Goal: Find contact information: Find contact information

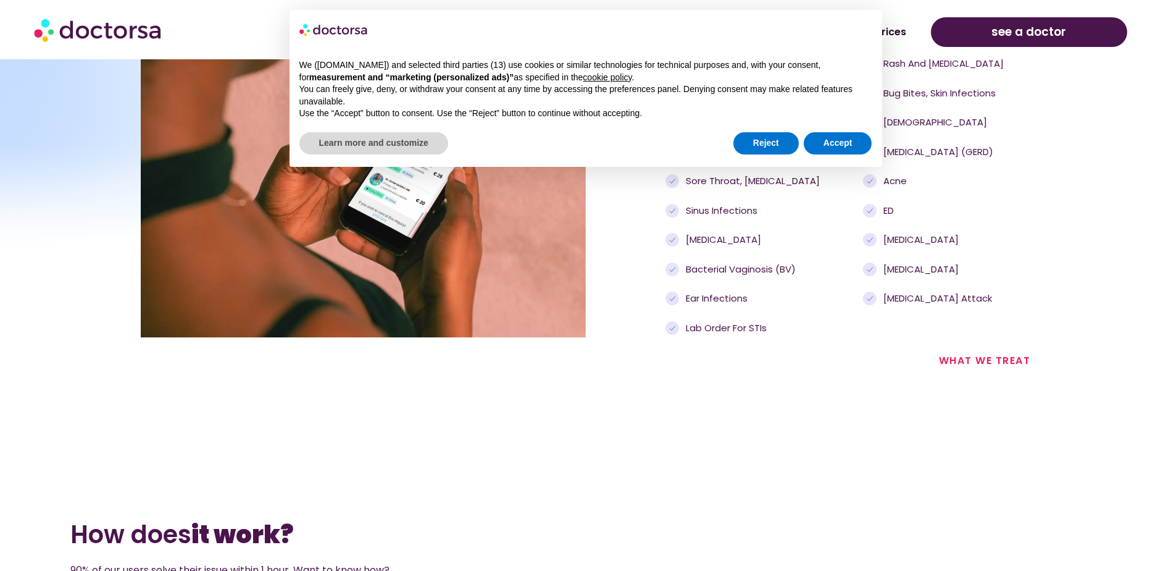
scroll to position [1297, 0]
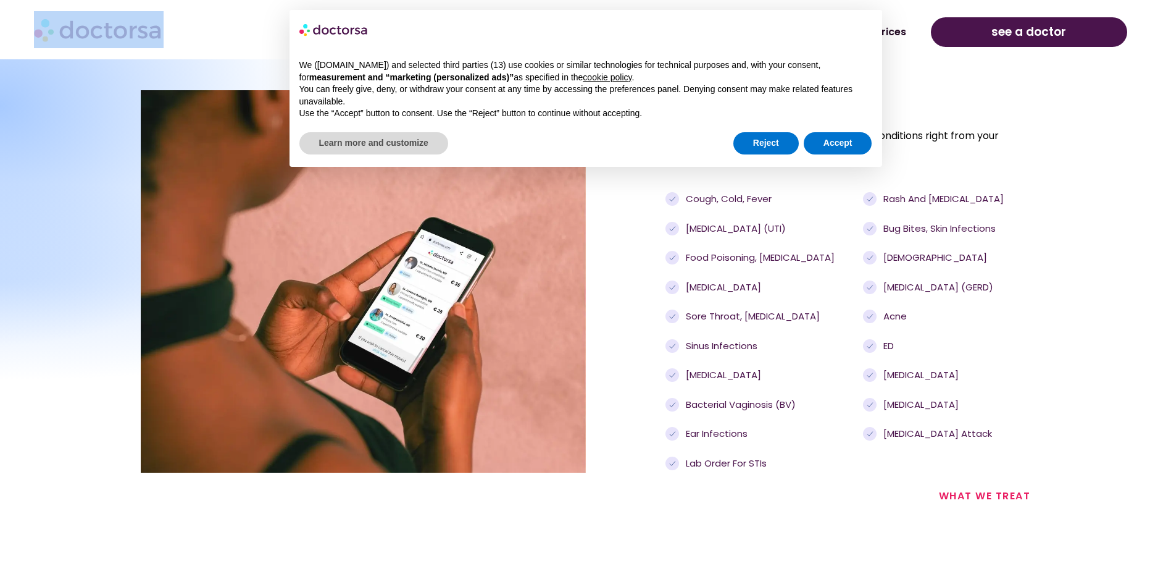
drag, startPoint x: 183, startPoint y: 31, endPoint x: 80, endPoint y: 35, distance: 103.2
click at [80, 35] on div at bounding box center [165, 29] width 262 height 37
drag, startPoint x: 80, startPoint y: 35, endPoint x: 162, endPoint y: 38, distance: 81.5
click at [162, 38] on img at bounding box center [99, 29] width 130 height 37
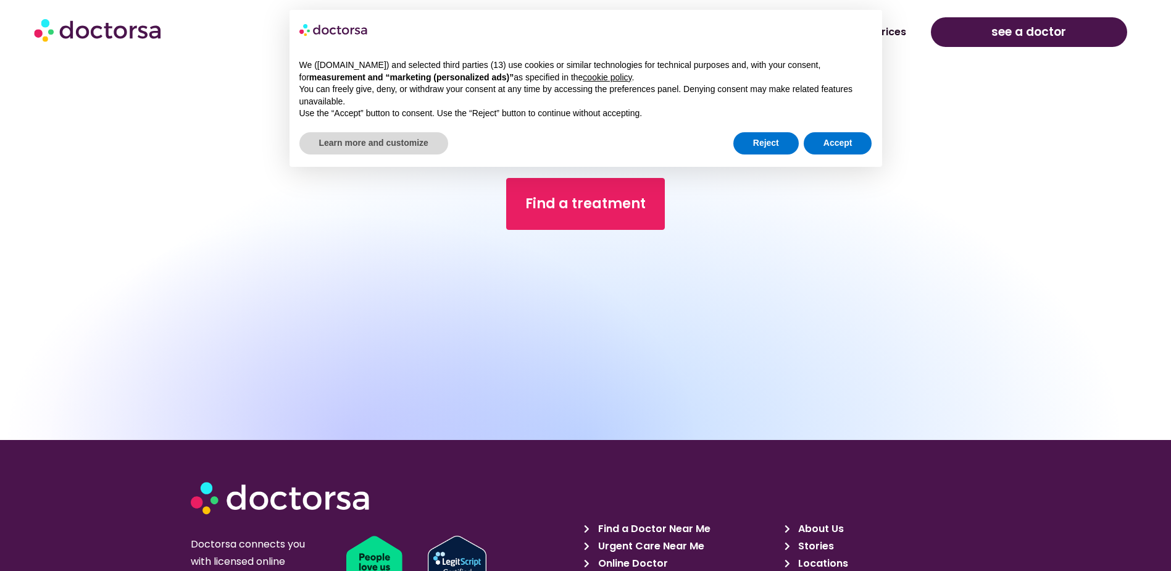
scroll to position [4403, 0]
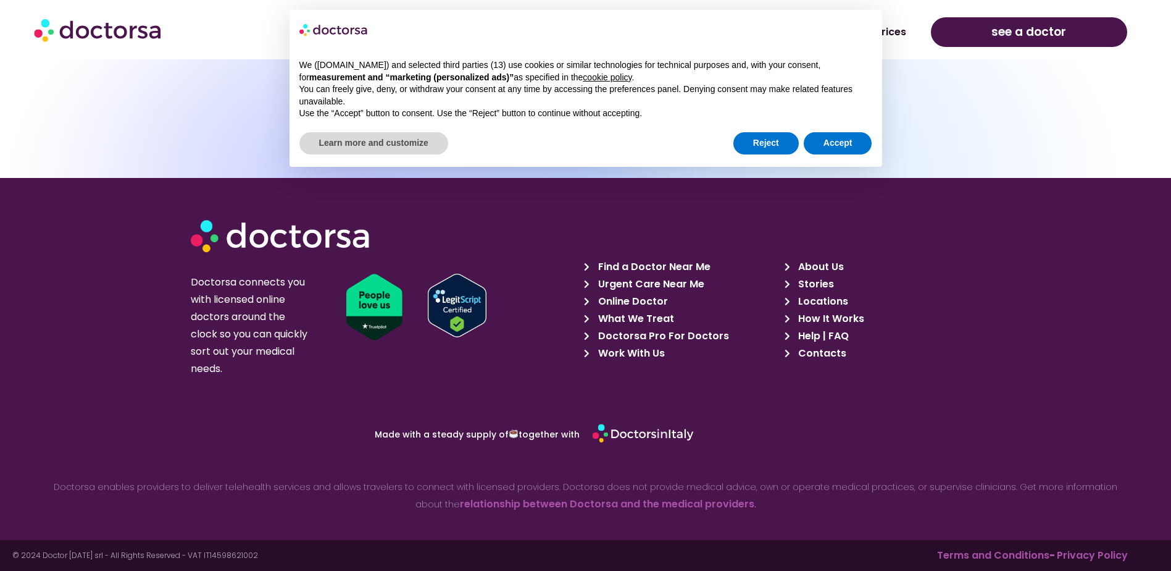
click at [815, 266] on span "About Us" at bounding box center [819, 266] width 49 height 17
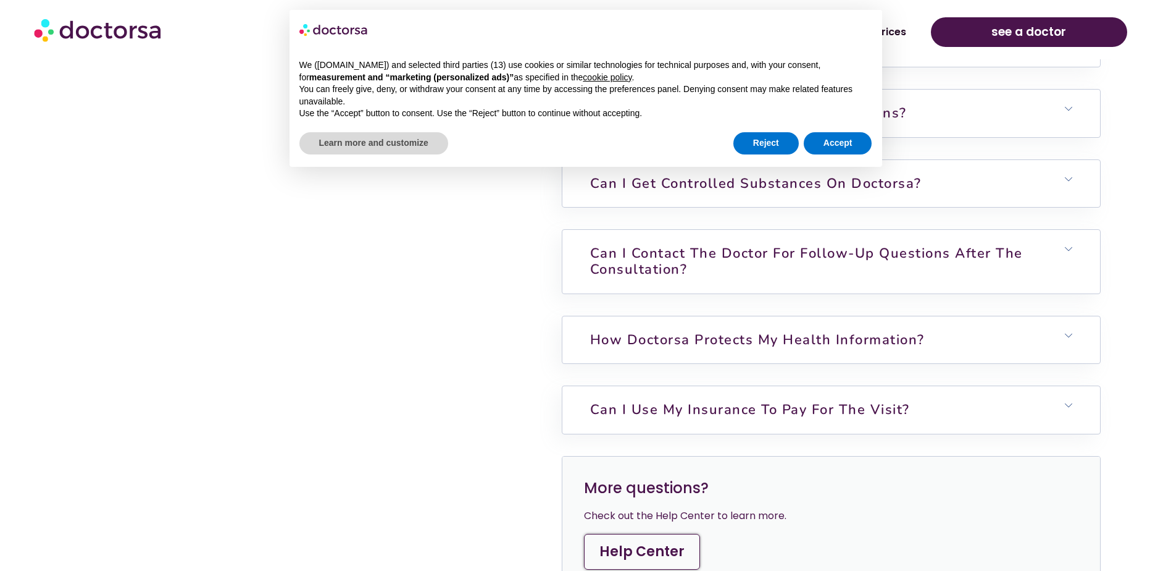
scroll to position [3538, 0]
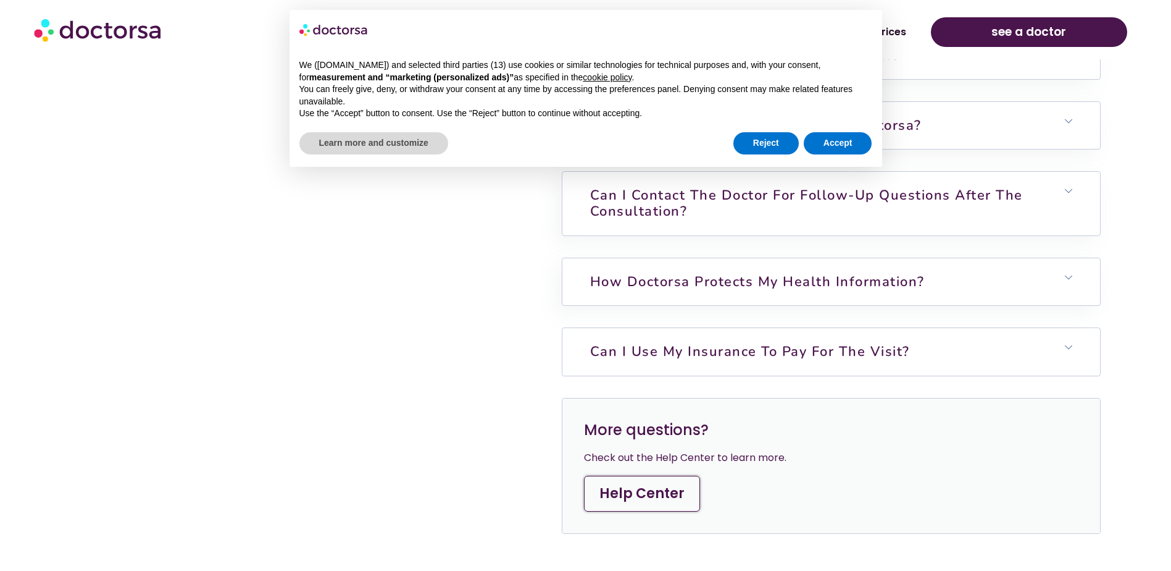
click at [1077, 352] on h6 "Can I use my insurance to pay for the visit?" at bounding box center [832, 351] width 538 height 47
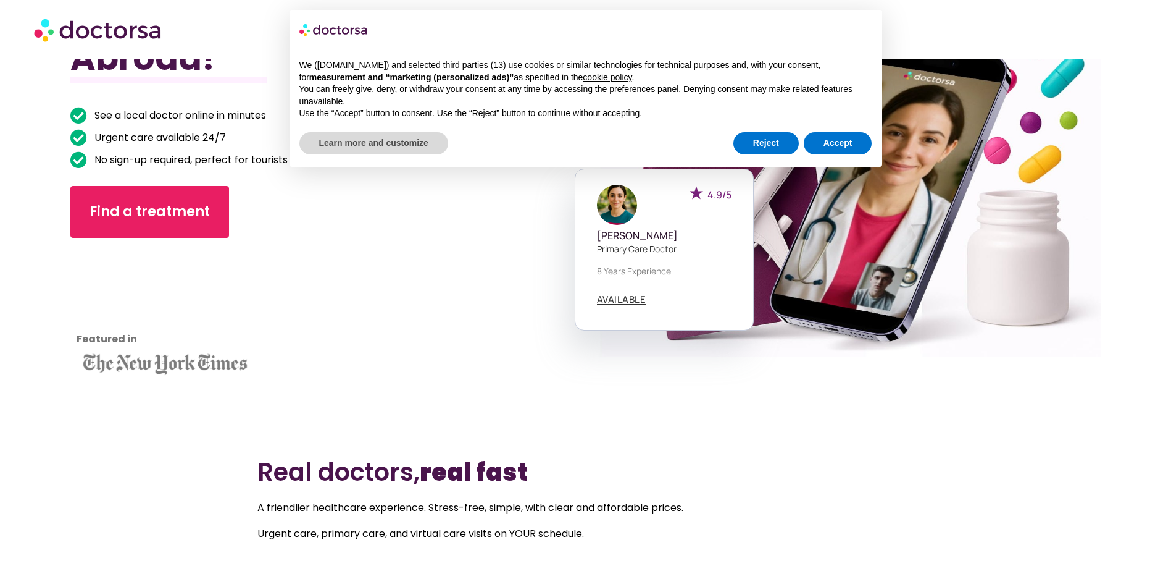
scroll to position [0, 0]
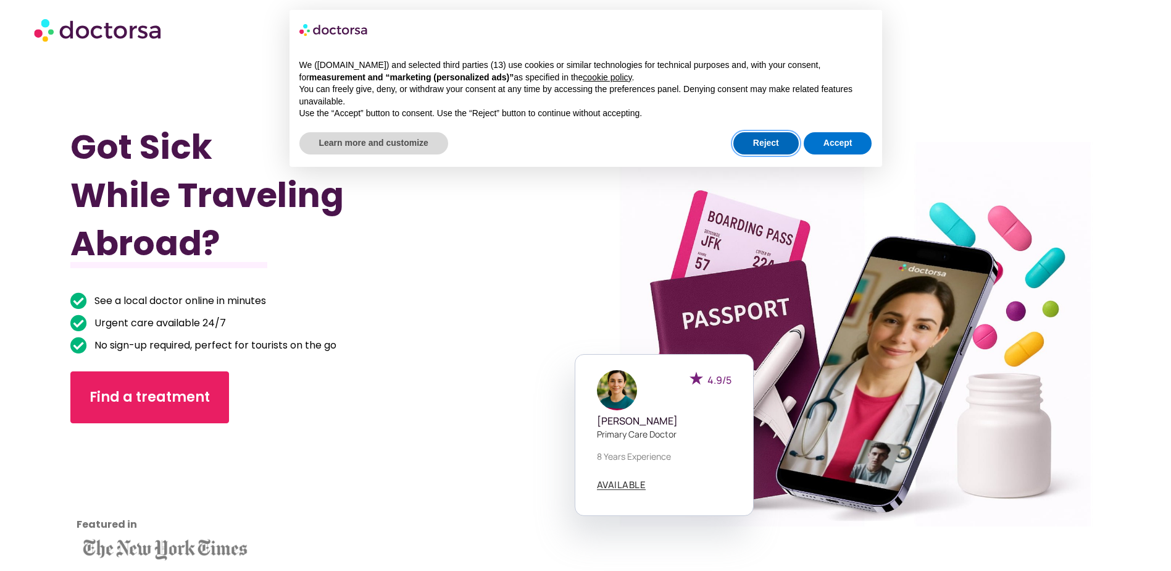
drag, startPoint x: 756, startPoint y: 139, endPoint x: 737, endPoint y: 143, distance: 19.0
click at [755, 140] on button "Reject" at bounding box center [766, 143] width 65 height 22
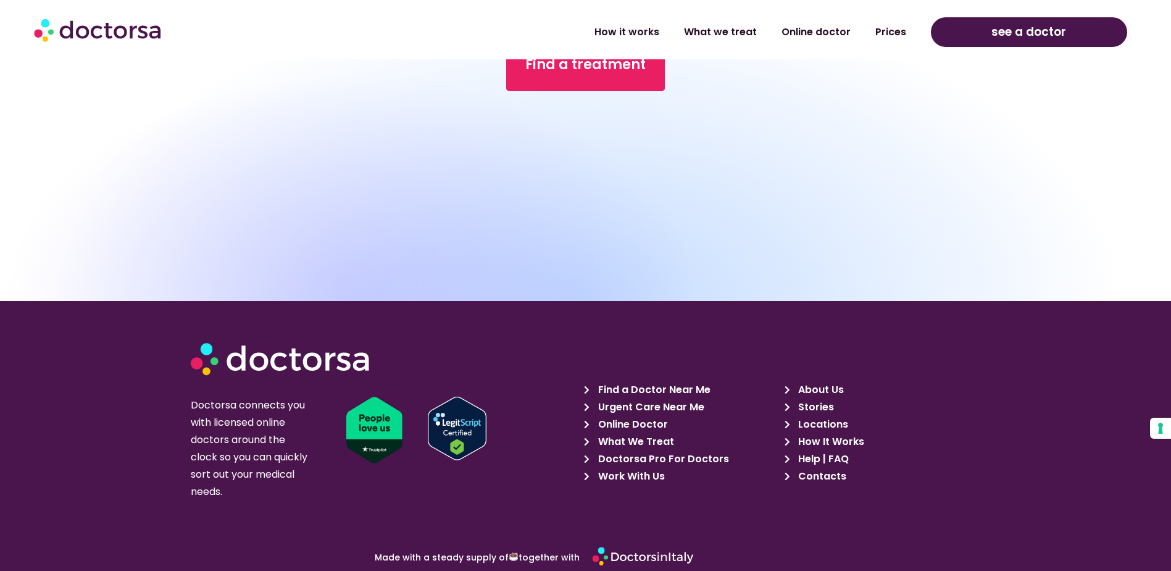
scroll to position [4434, 0]
click at [816, 390] on span "About Us" at bounding box center [819, 390] width 49 height 17
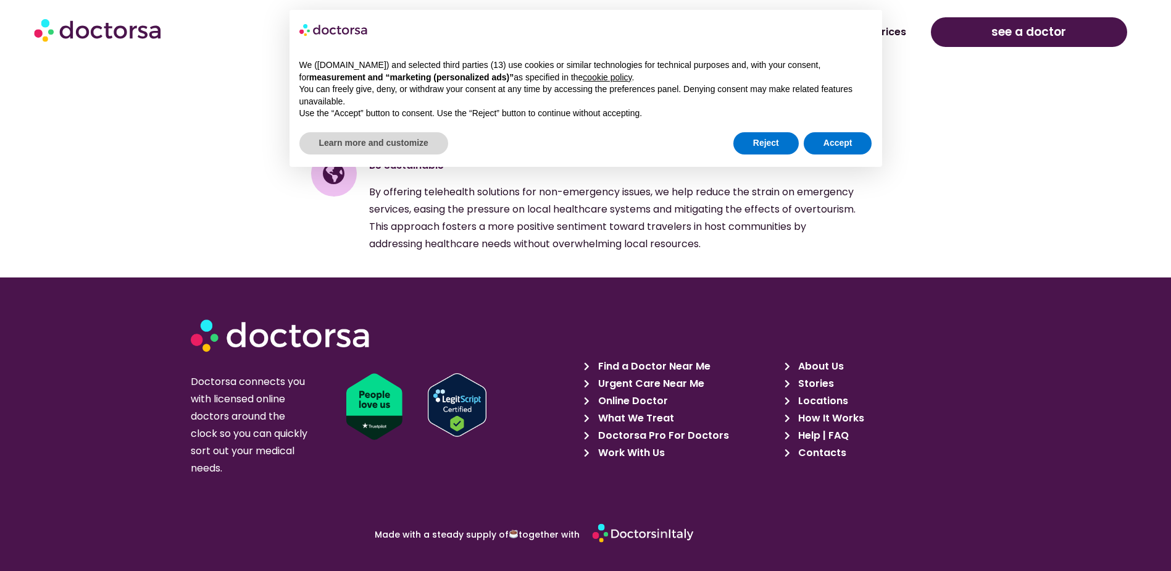
scroll to position [1949, 0]
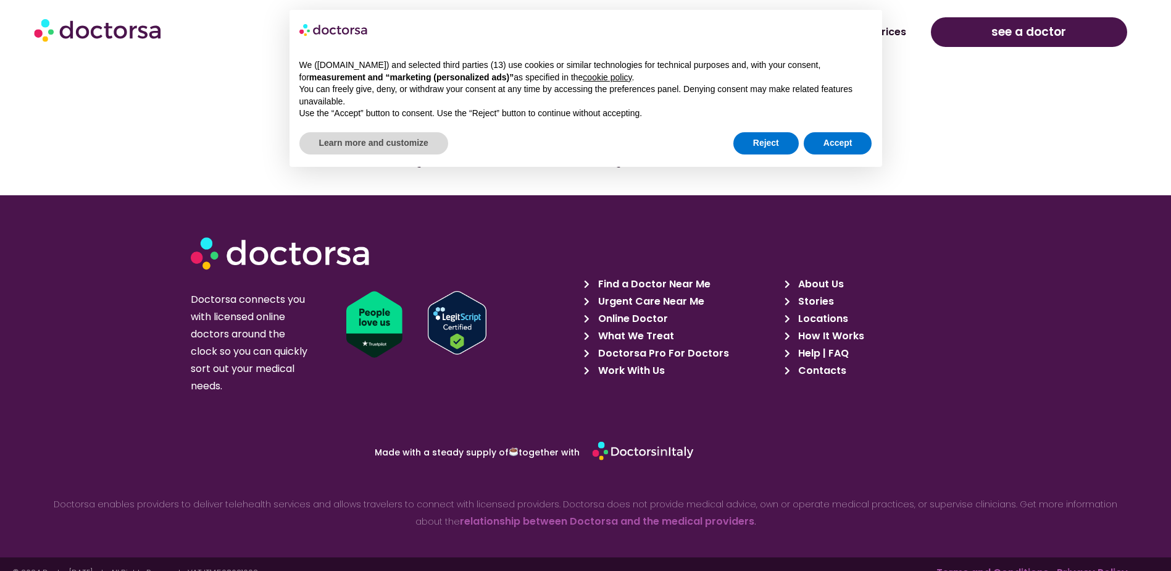
click at [819, 310] on span "Locations" at bounding box center [821, 318] width 53 height 17
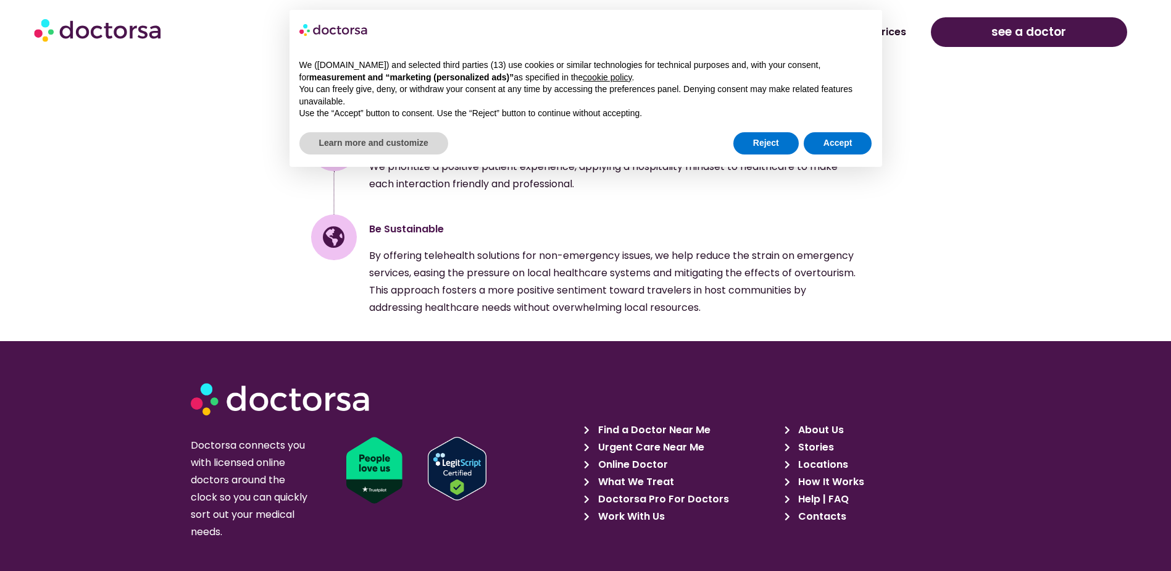
scroll to position [1764, 0]
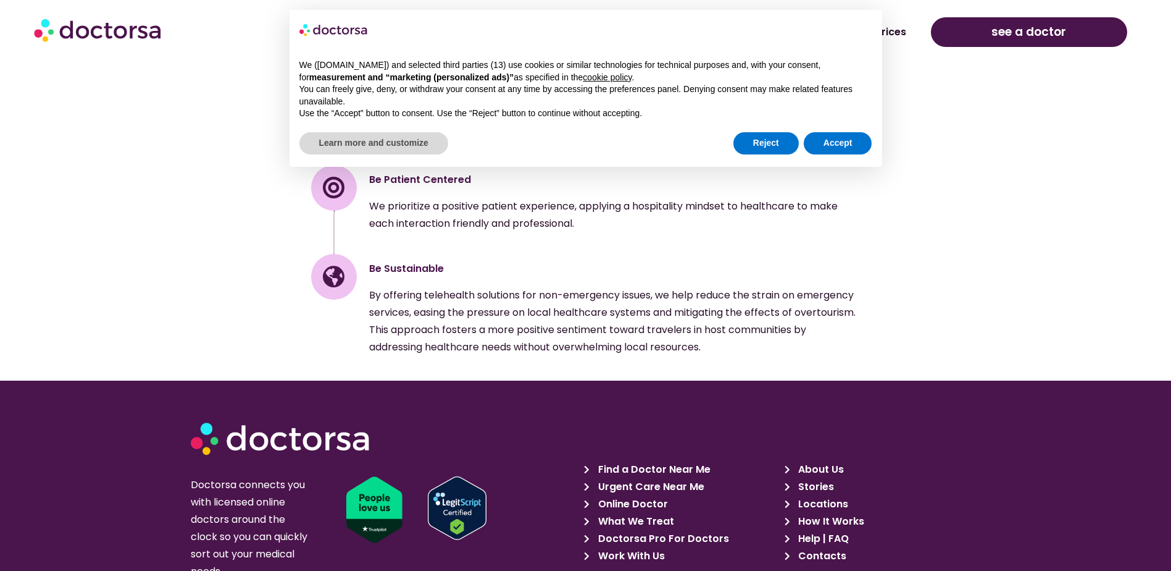
click at [810, 495] on span "Locations" at bounding box center [821, 503] width 53 height 17
click at [803, 461] on span "About Us" at bounding box center [819, 469] width 49 height 17
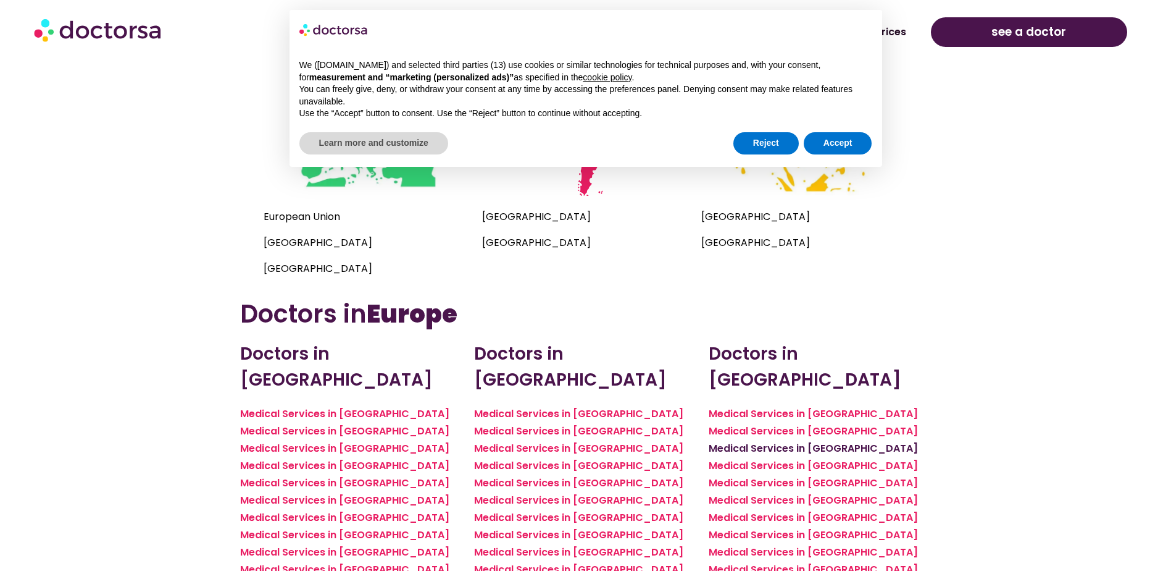
scroll to position [764, 0]
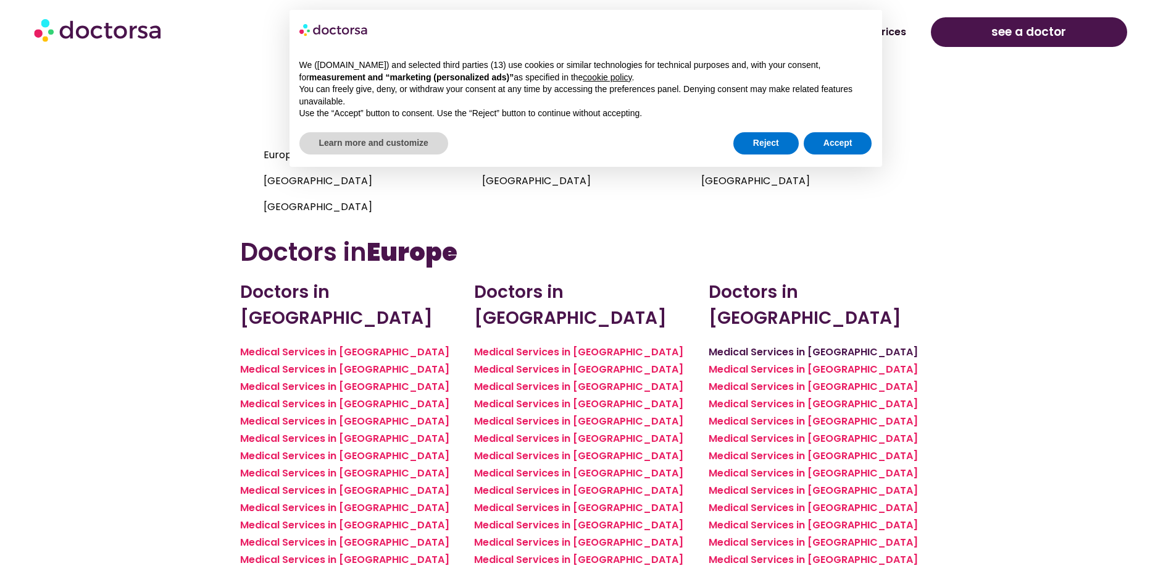
click at [771, 345] on link "Medical Services in Rome" at bounding box center [813, 352] width 209 height 14
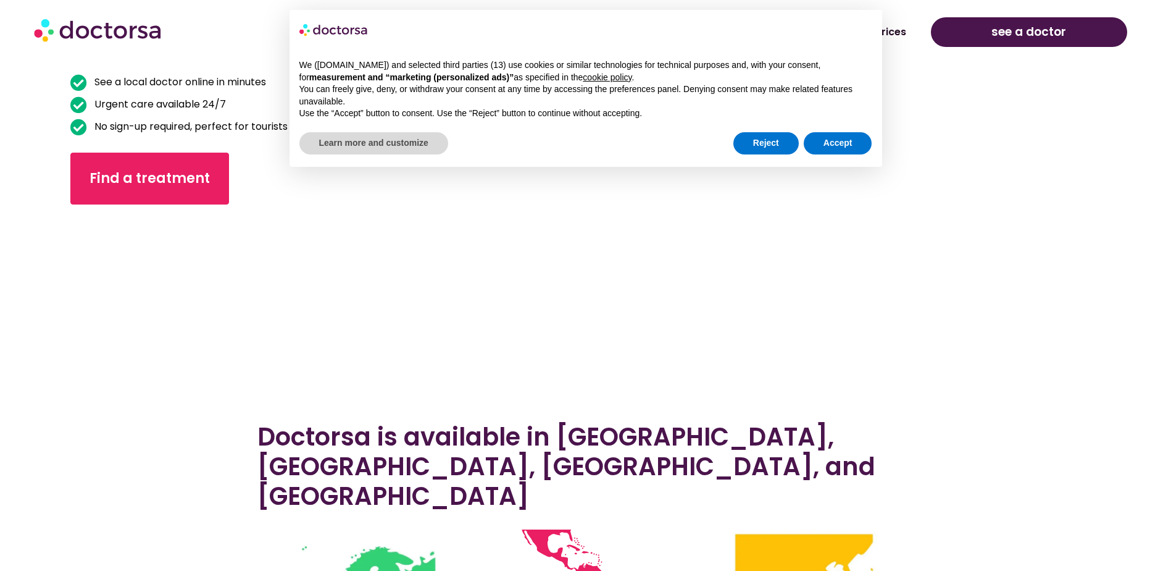
scroll to position [0, 0]
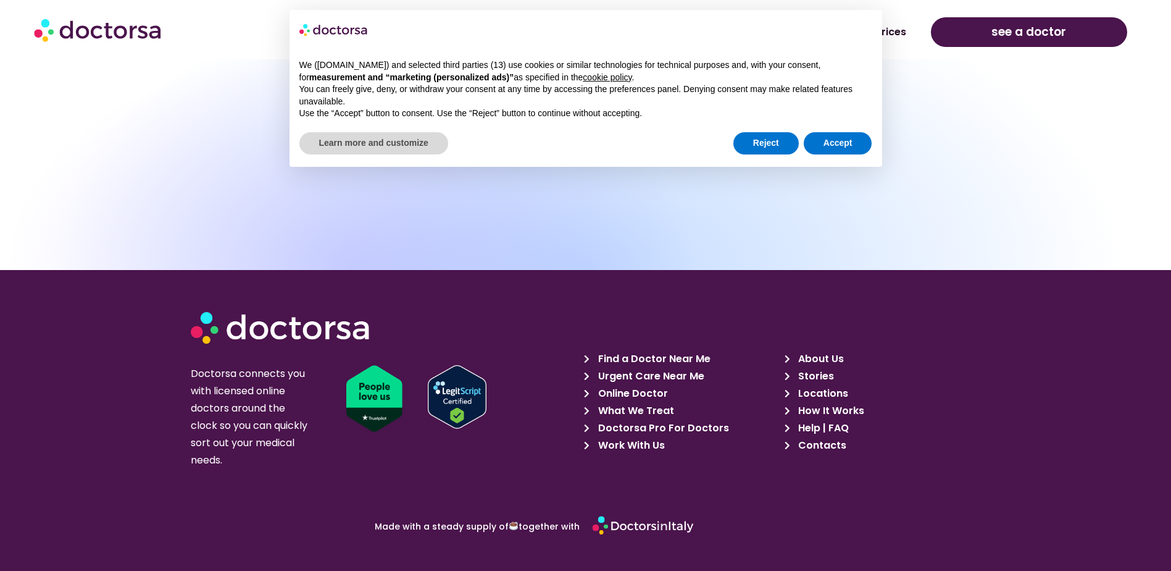
scroll to position [2419, 0]
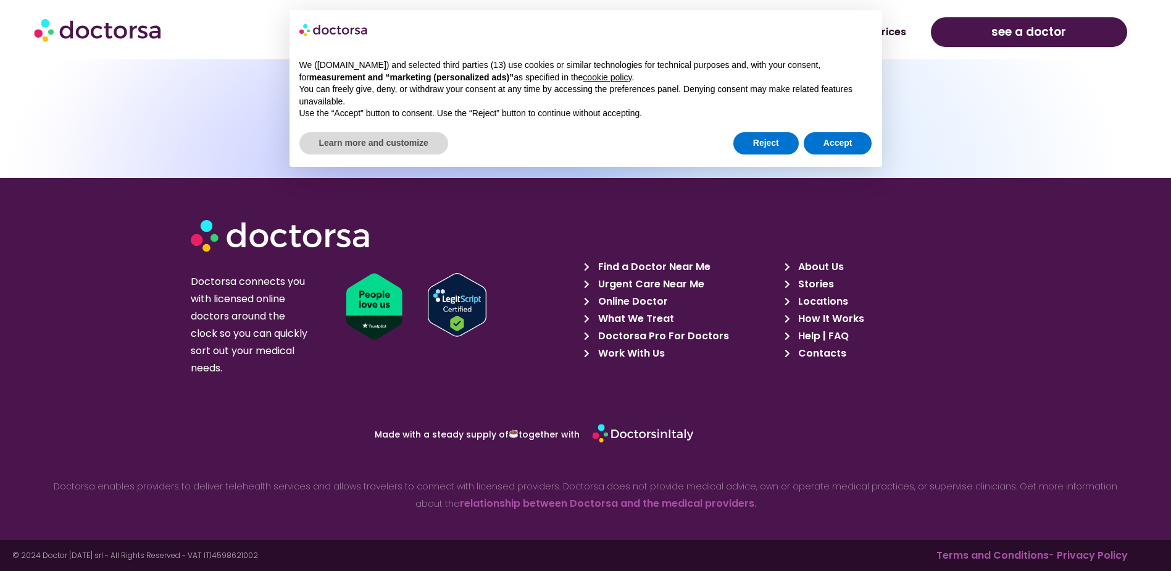
click at [789, 351] on icon at bounding box center [790, 353] width 11 height 9
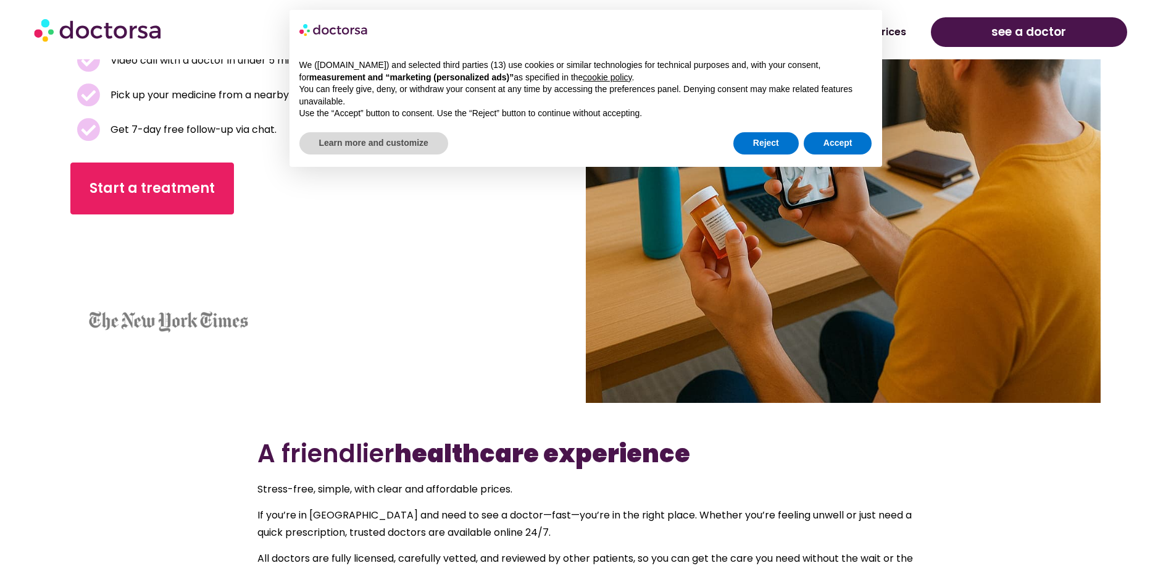
scroll to position [0, 0]
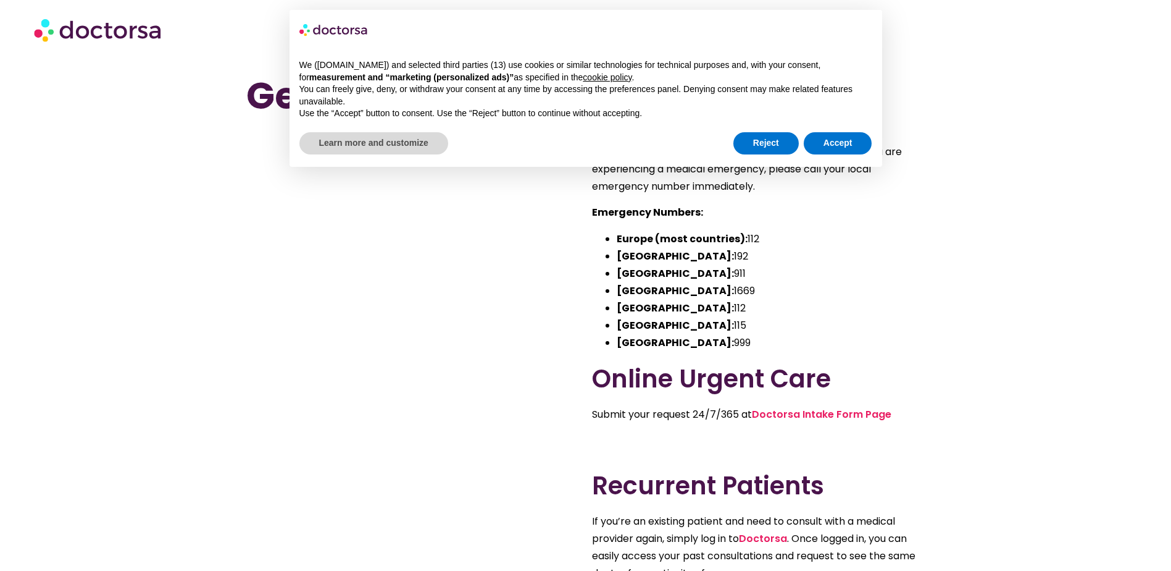
drag, startPoint x: 472, startPoint y: 254, endPoint x: 510, endPoint y: 254, distance: 38.3
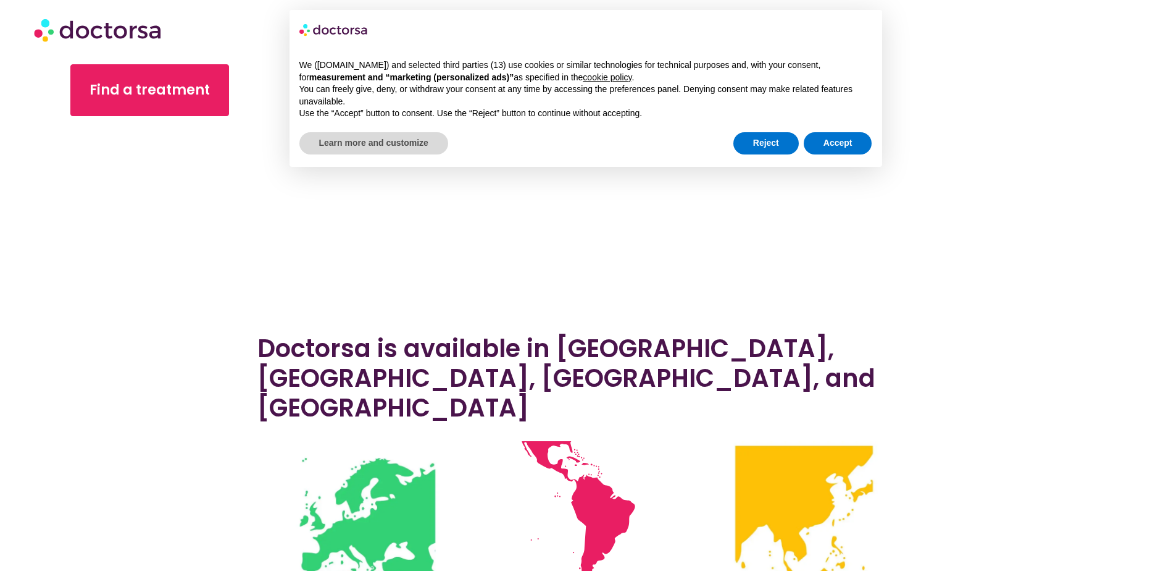
scroll to position [62, 0]
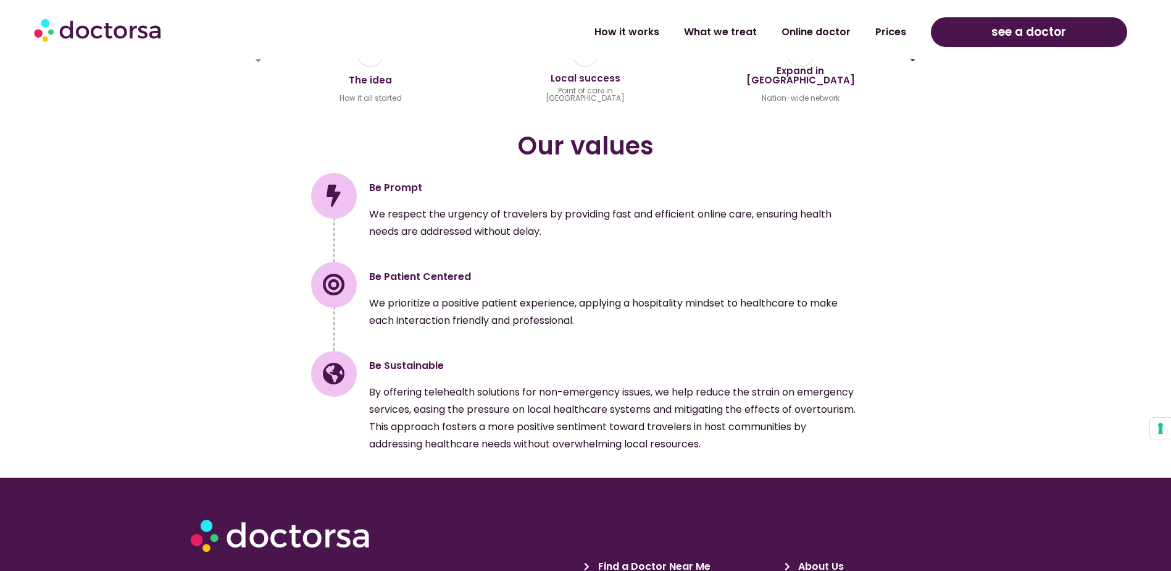
scroll to position [1949, 0]
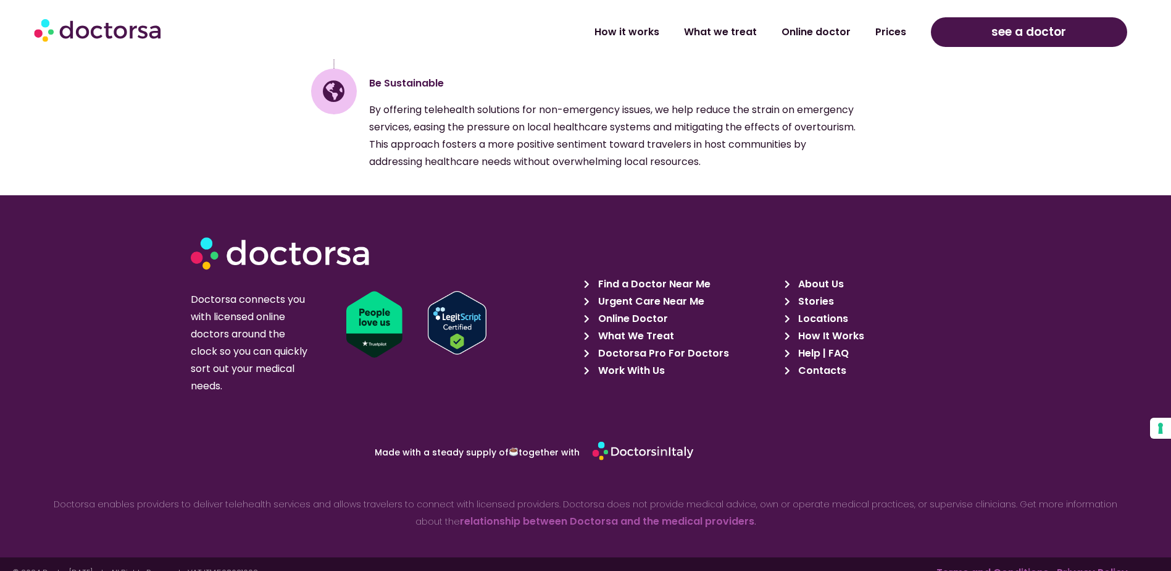
click at [795, 366] on icon at bounding box center [790, 370] width 11 height 9
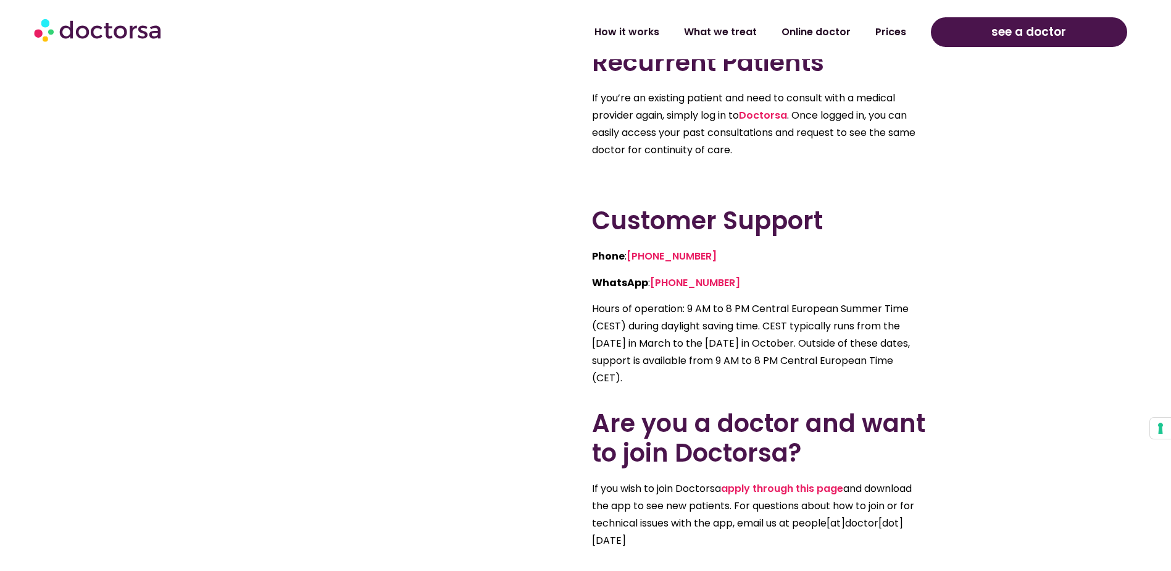
scroll to position [432, 0]
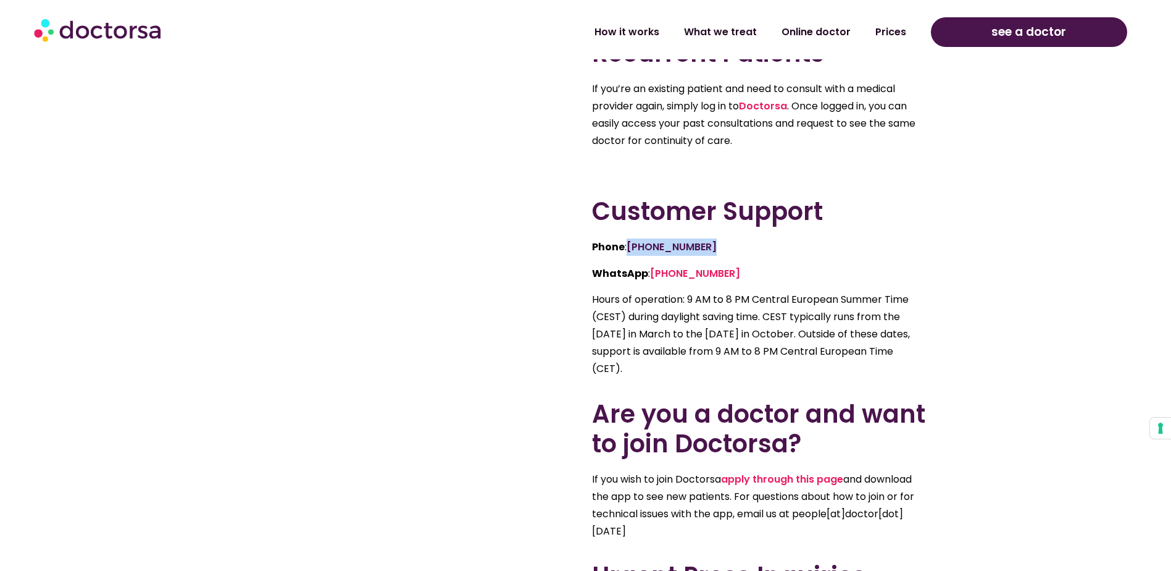
drag, startPoint x: 735, startPoint y: 248, endPoint x: 629, endPoint y: 254, distance: 106.4
click at [629, 254] on p "Phone : +39(06)6790695" at bounding box center [758, 246] width 333 height 17
copy link "+39(06)6790695"
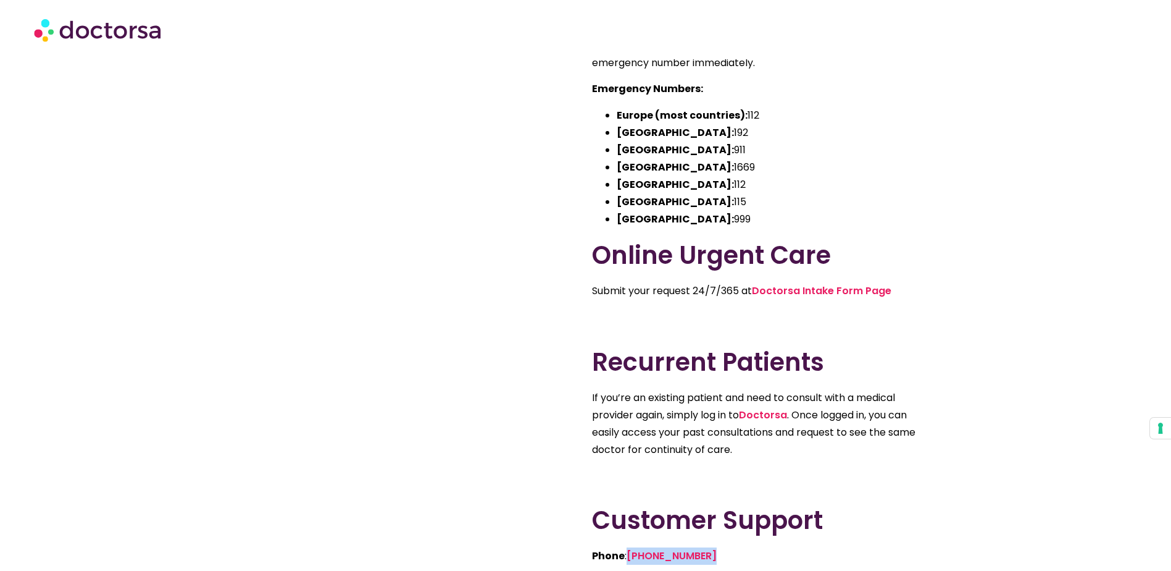
scroll to position [0, 0]
